Goal: Task Accomplishment & Management: Manage account settings

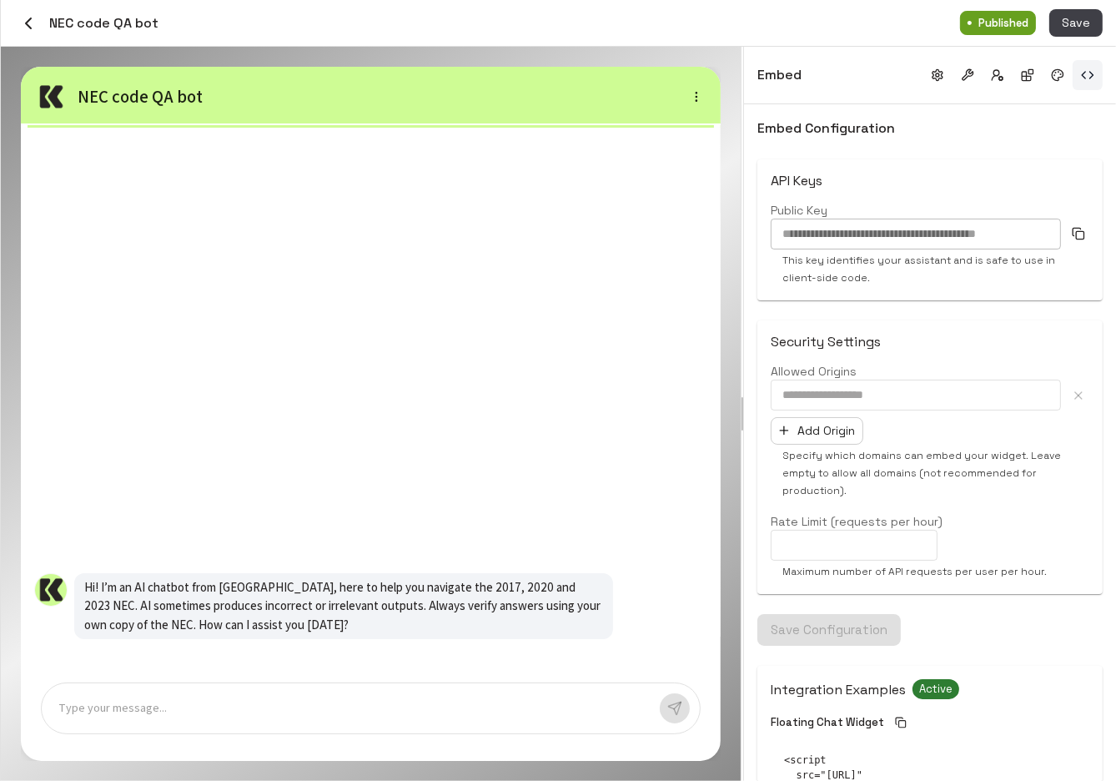
scroll to position [440, 0]
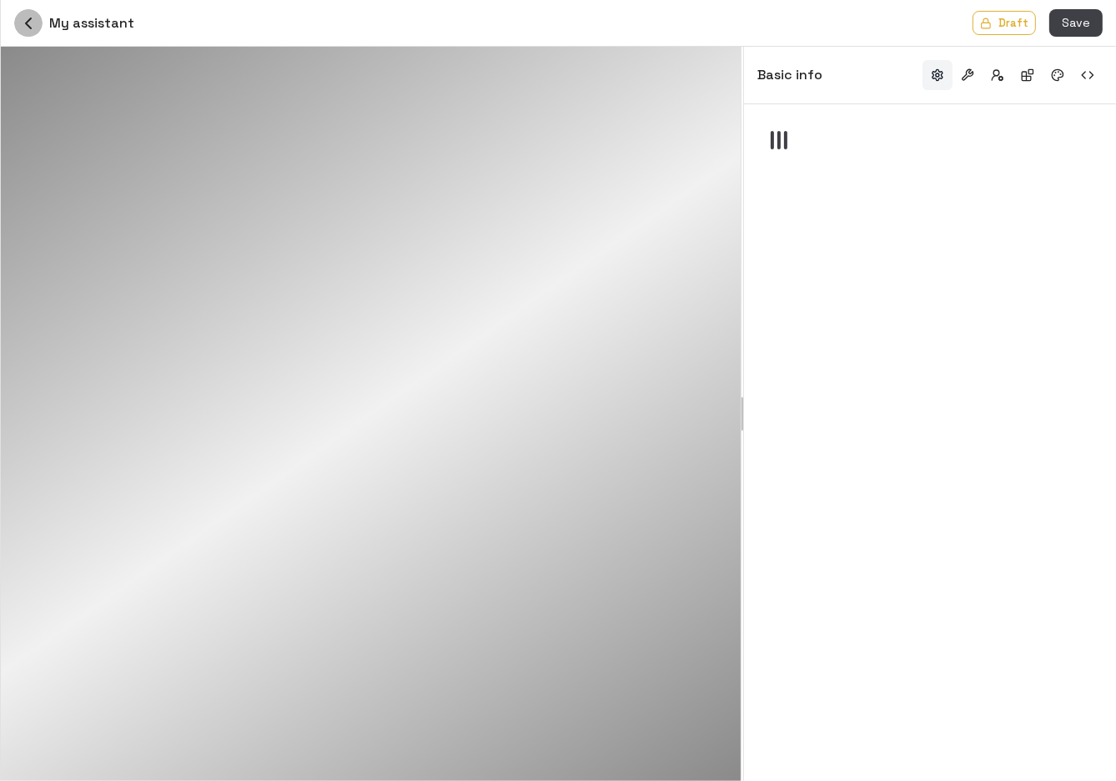
click at [23, 20] on icon "button" at bounding box center [28, 23] width 20 height 20
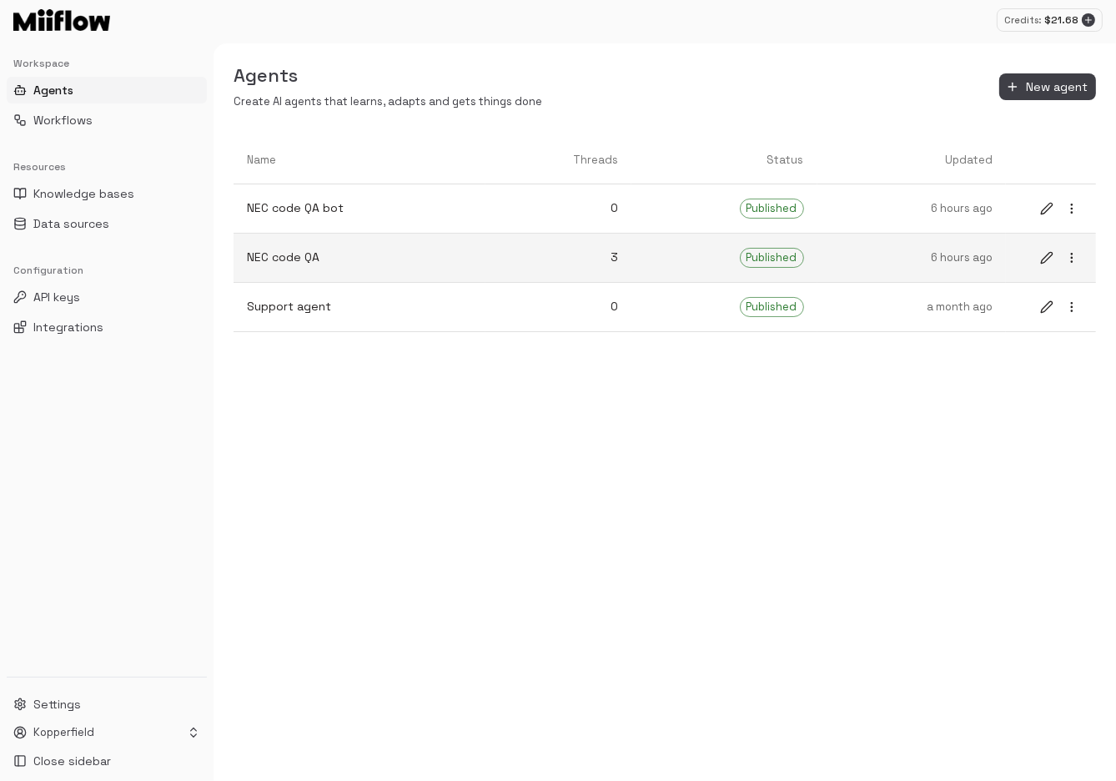
click at [335, 263] on p "NEC code QA" at bounding box center [359, 258] width 225 height 18
click at [1047, 259] on icon "edit" at bounding box center [1046, 257] width 11 height 11
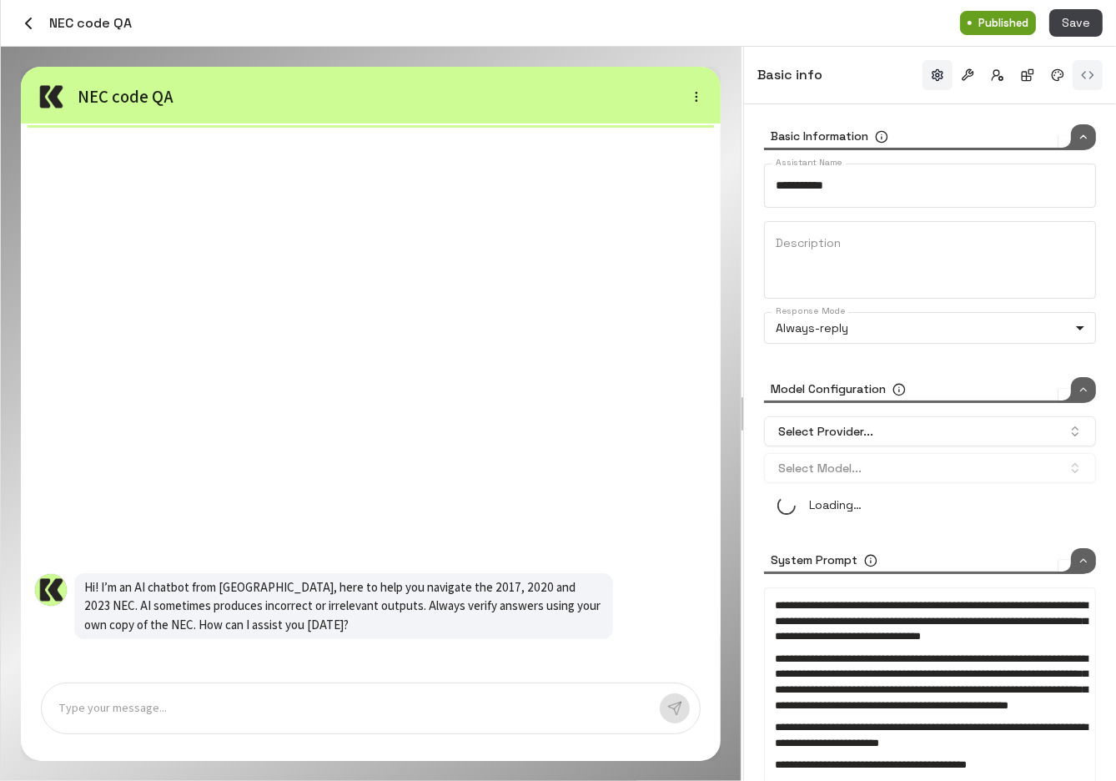
click at [1093, 80] on button "button" at bounding box center [1088, 75] width 30 height 30
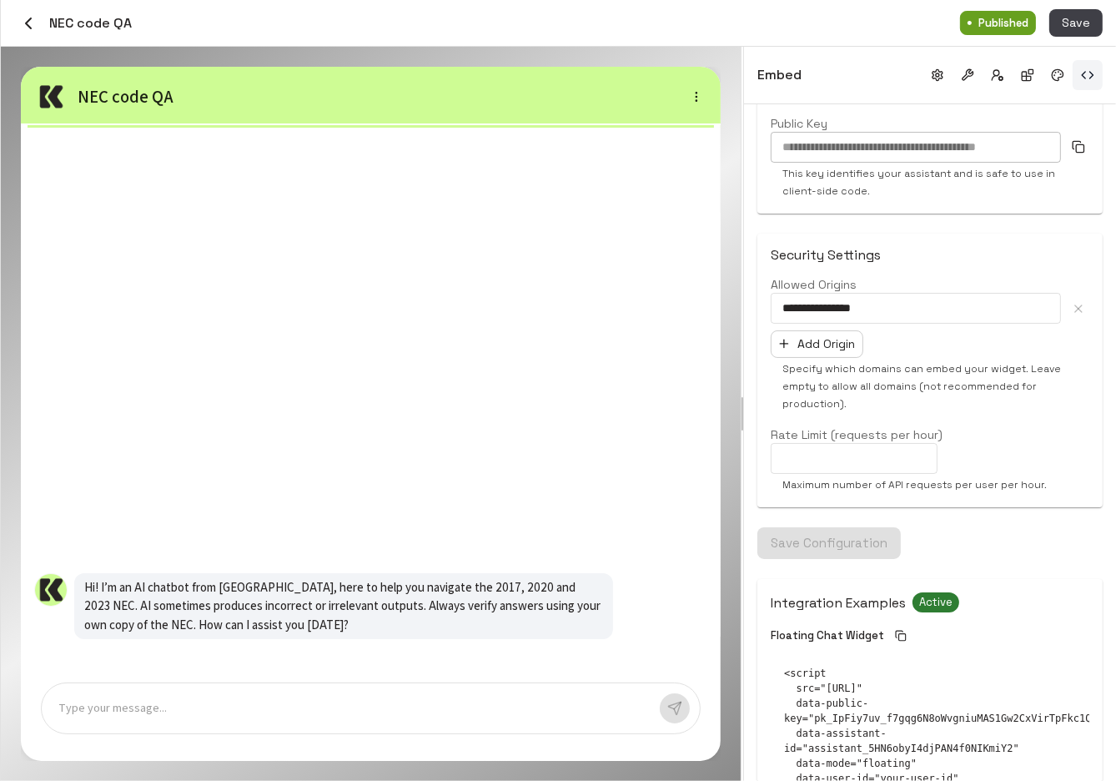
scroll to position [88, 0]
click at [1079, 310] on div "**********" at bounding box center [930, 307] width 319 height 31
click at [1075, 308] on div "**********" at bounding box center [930, 307] width 319 height 31
drag, startPoint x: 902, startPoint y: 303, endPoint x: 645, endPoint y: 303, distance: 257.0
click at [645, 303] on div "**********" at bounding box center [559, 414] width 1116 height 734
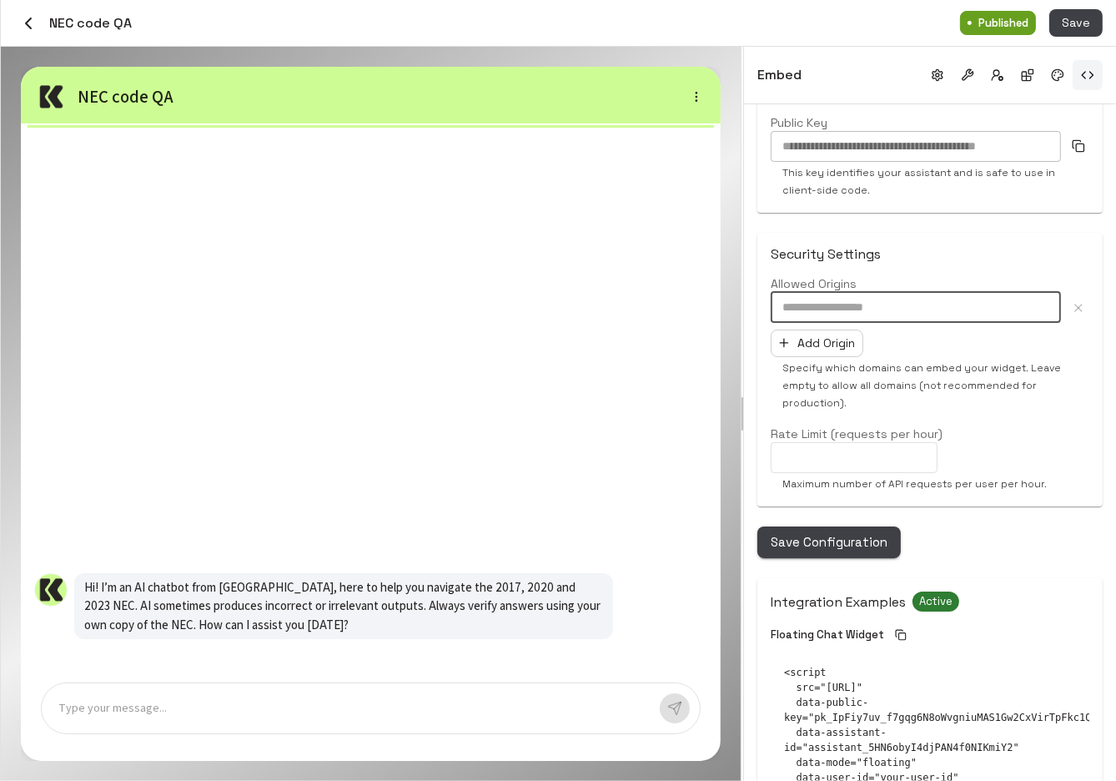
click at [840, 547] on button "Save Configuration" at bounding box center [830, 543] width 144 height 32
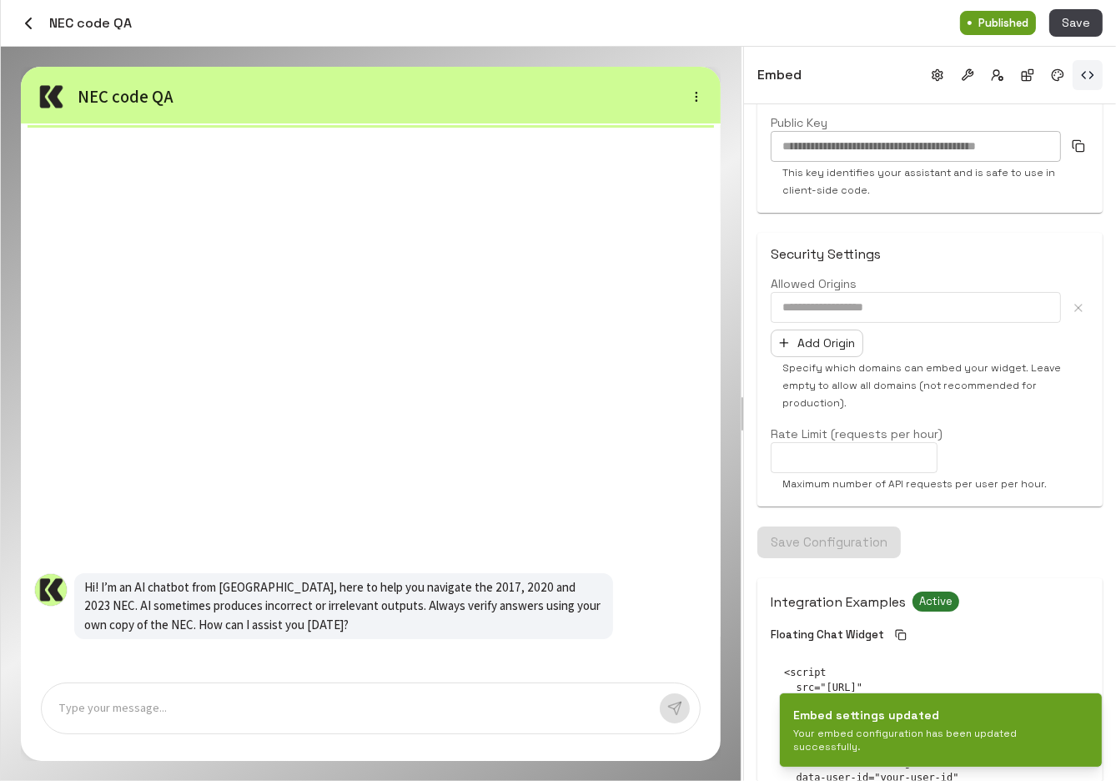
click at [1000, 344] on div "​ Add Origin" at bounding box center [930, 324] width 319 height 65
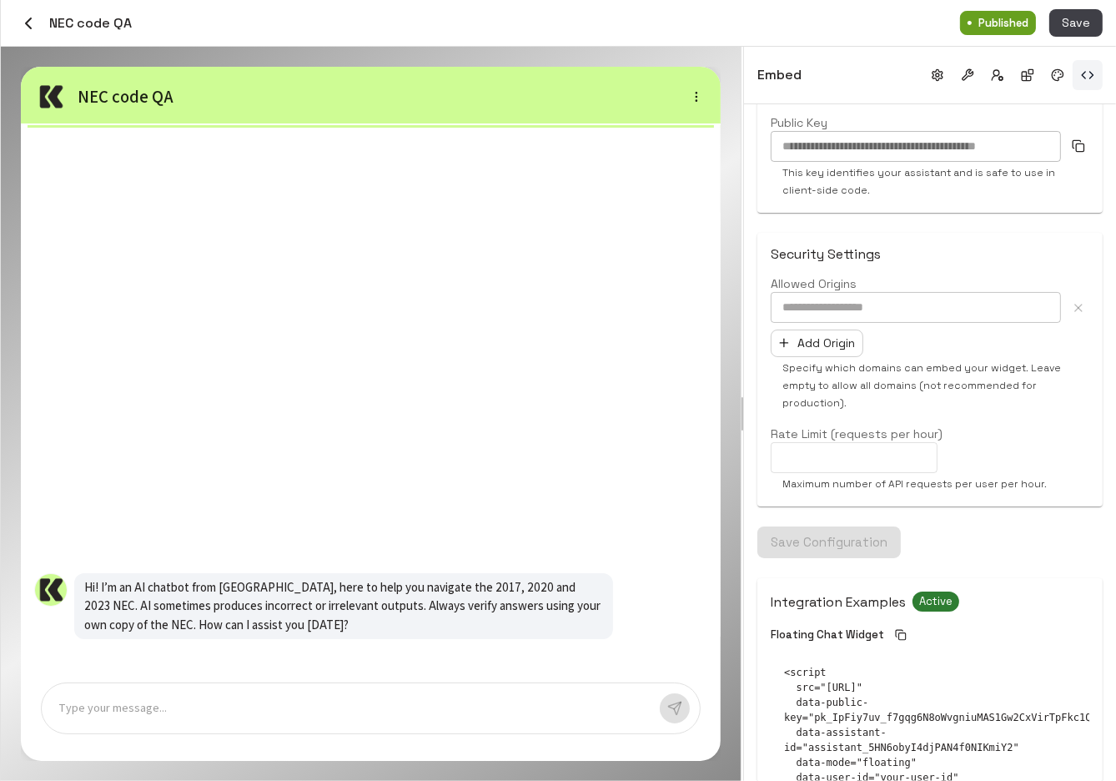
click at [921, 306] on input "text" at bounding box center [916, 307] width 290 height 31
click at [1076, 306] on div "​" at bounding box center [930, 307] width 319 height 31
click at [1070, 331] on div "​ Add Origin" at bounding box center [930, 324] width 319 height 65
click at [845, 332] on button "Add Origin" at bounding box center [817, 344] width 93 height 28
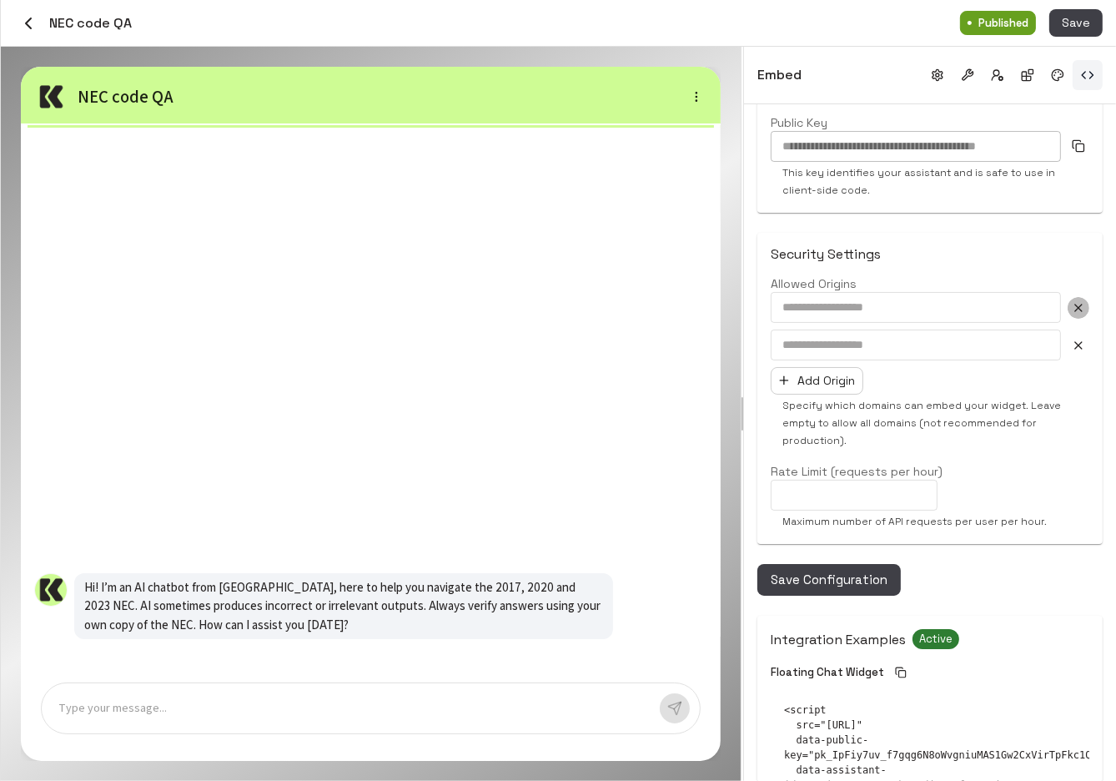
click at [1076, 310] on icon "button" at bounding box center [1079, 308] width 7 height 7
